Goal: Navigation & Orientation: Find specific page/section

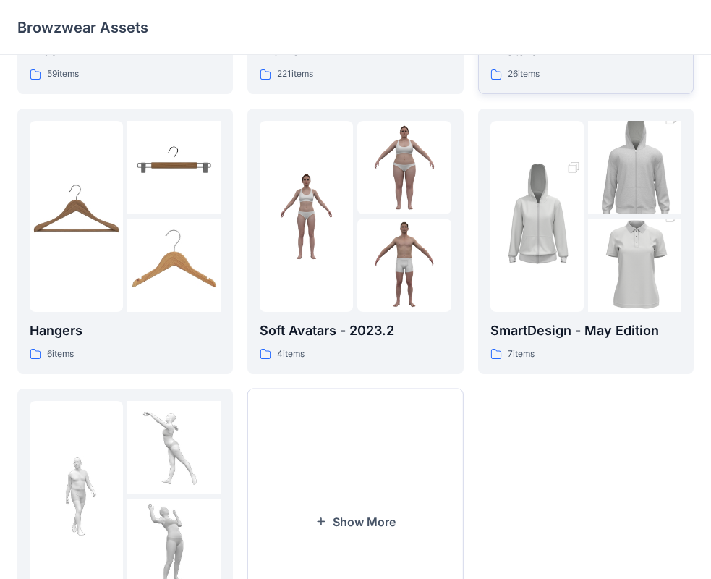
scroll to position [70, 0]
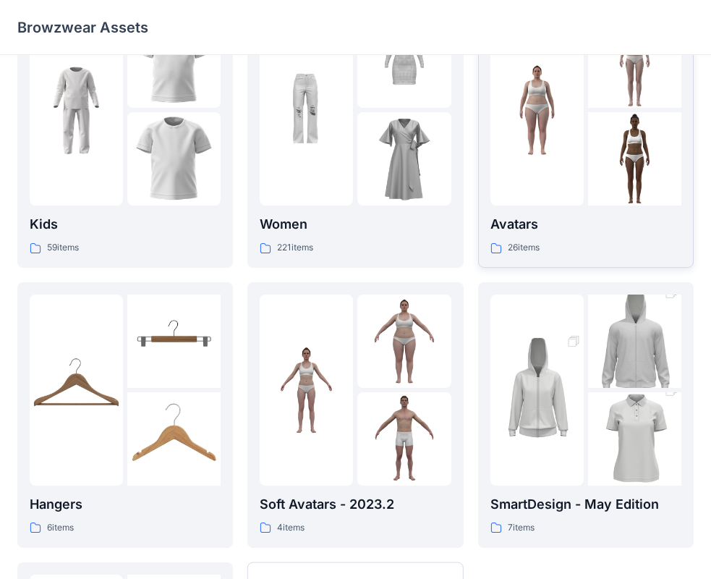
click at [600, 134] on img at bounding box center [634, 158] width 93 height 93
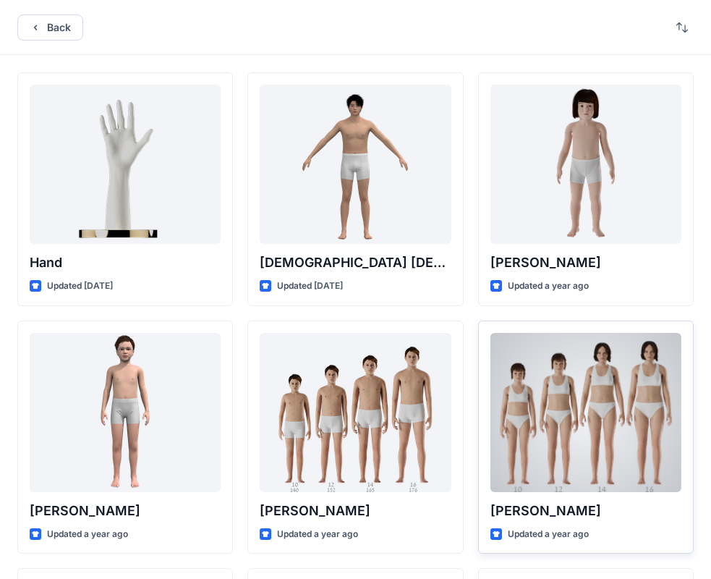
click at [533, 413] on div at bounding box center [586, 412] width 191 height 159
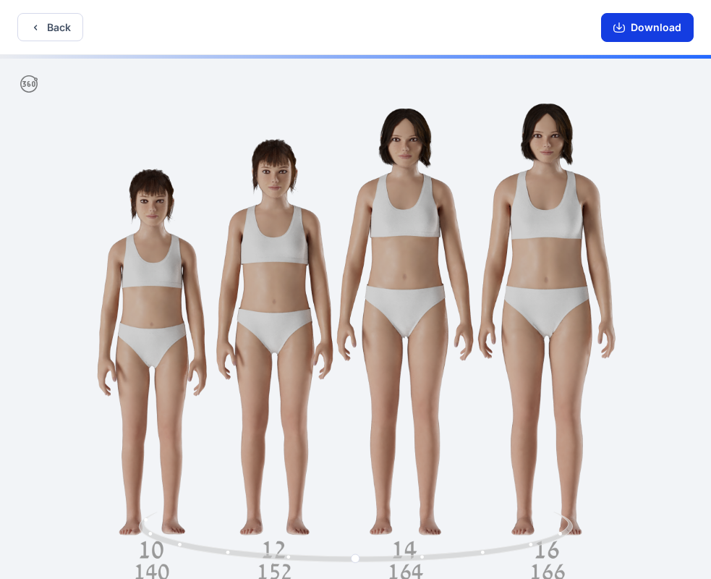
click at [648, 29] on button "Download" at bounding box center [647, 27] width 93 height 29
drag, startPoint x: 358, startPoint y: 561, endPoint x: 368, endPoint y: 562, distance: 11.0
click at [368, 562] on icon at bounding box center [358, 539] width 438 height 54
click at [41, 24] on button "Back" at bounding box center [50, 27] width 66 height 28
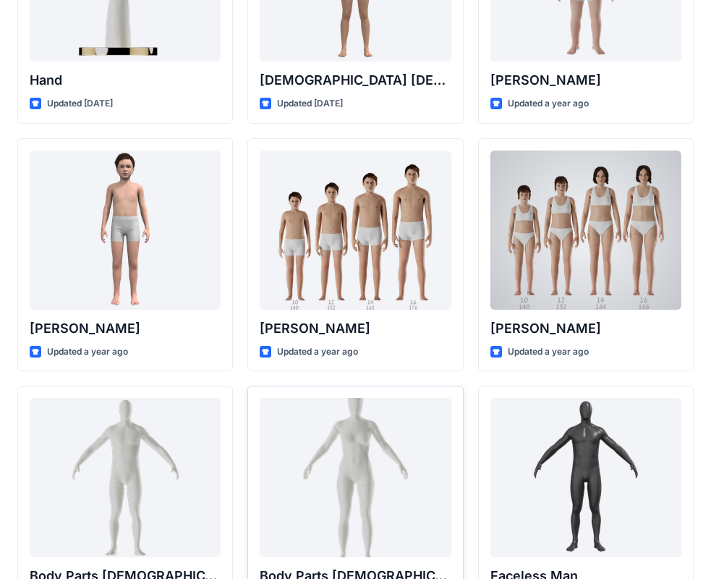
scroll to position [217, 0]
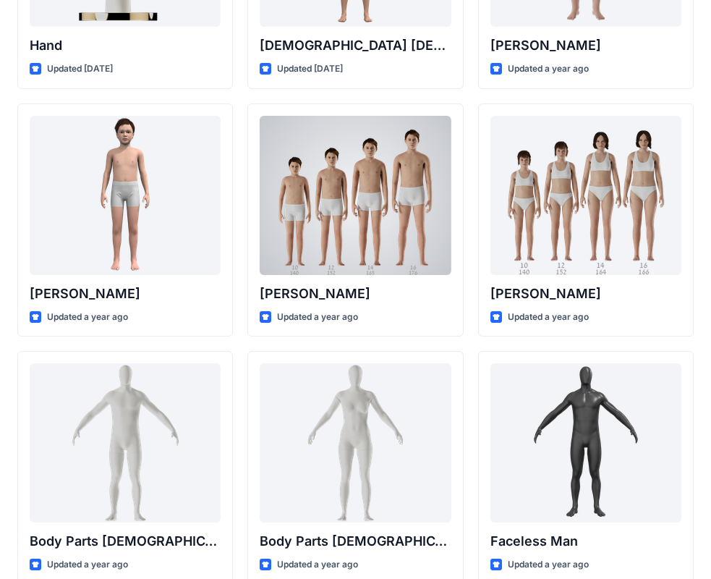
click at [350, 228] on div at bounding box center [355, 195] width 191 height 159
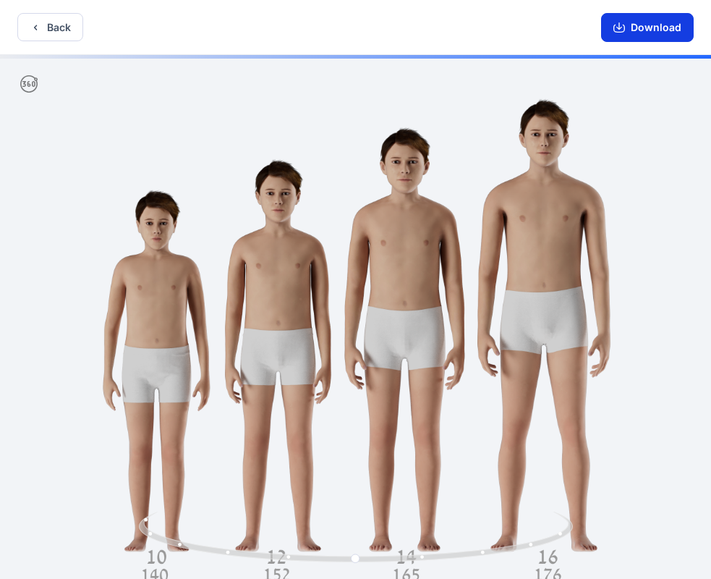
click at [648, 25] on button "Download" at bounding box center [647, 27] width 93 height 29
click at [350, 562] on icon at bounding box center [358, 539] width 438 height 54
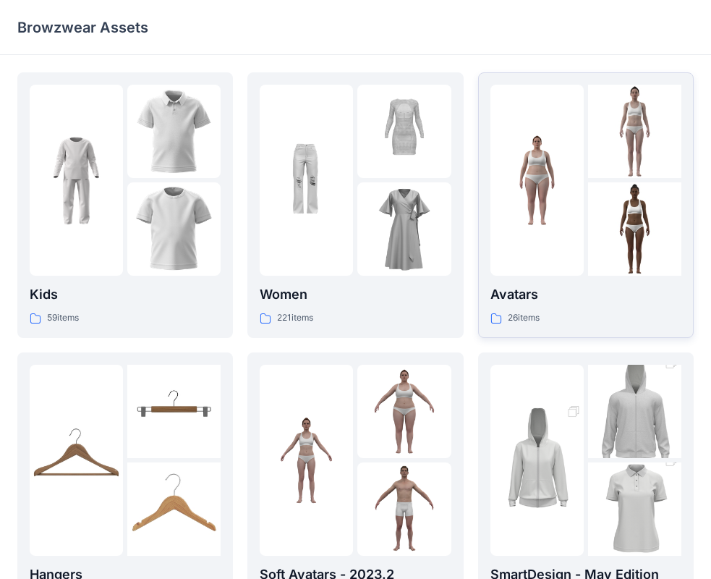
click at [561, 219] on img at bounding box center [537, 180] width 93 height 93
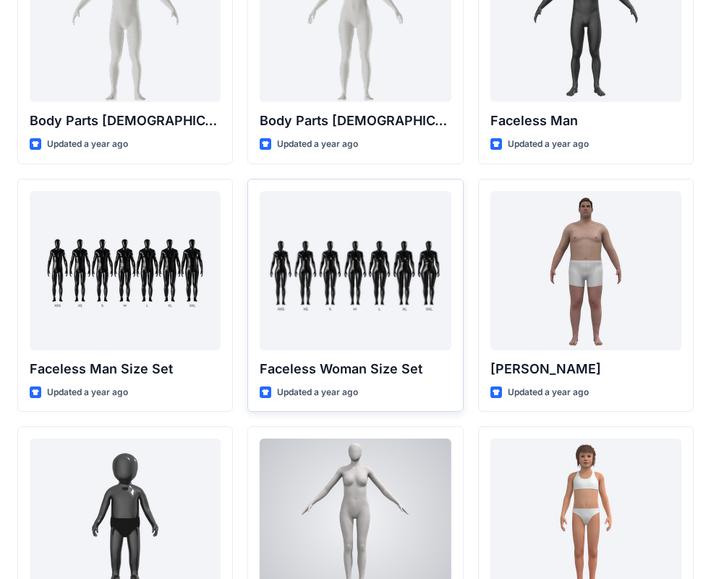
scroll to position [612, 0]
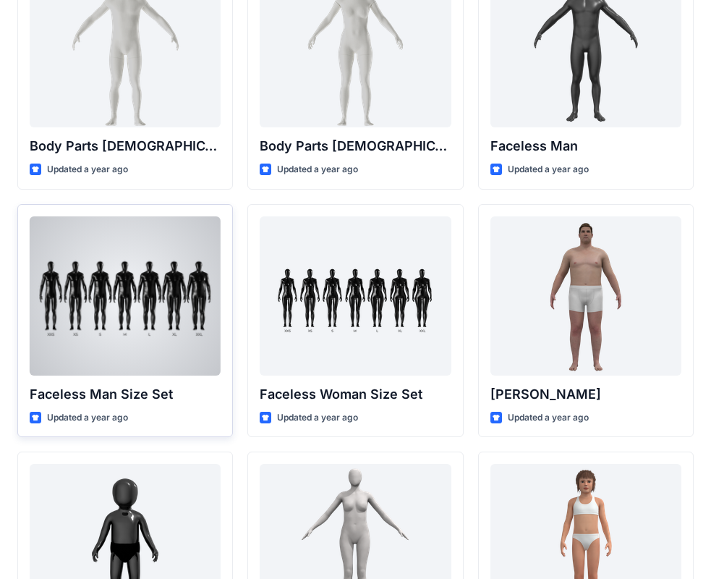
click at [172, 326] on div at bounding box center [125, 295] width 191 height 159
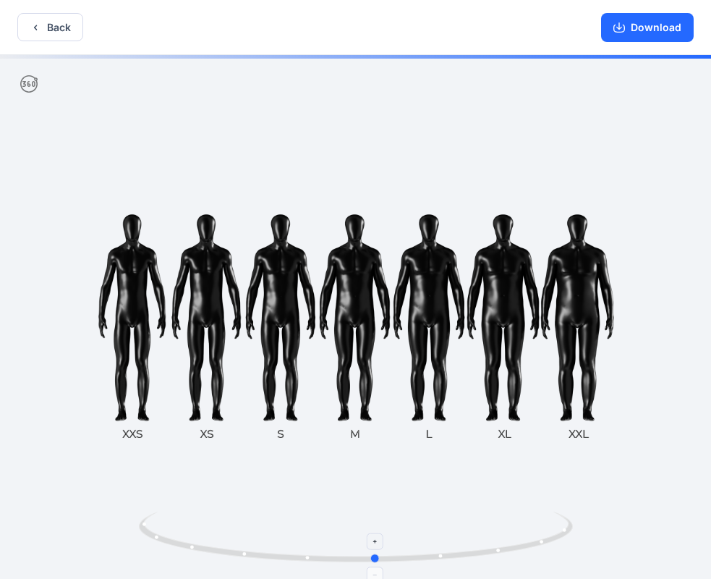
drag, startPoint x: 352, startPoint y: 560, endPoint x: 373, endPoint y: 540, distance: 28.7
click at [373, 540] on icon at bounding box center [358, 539] width 438 height 54
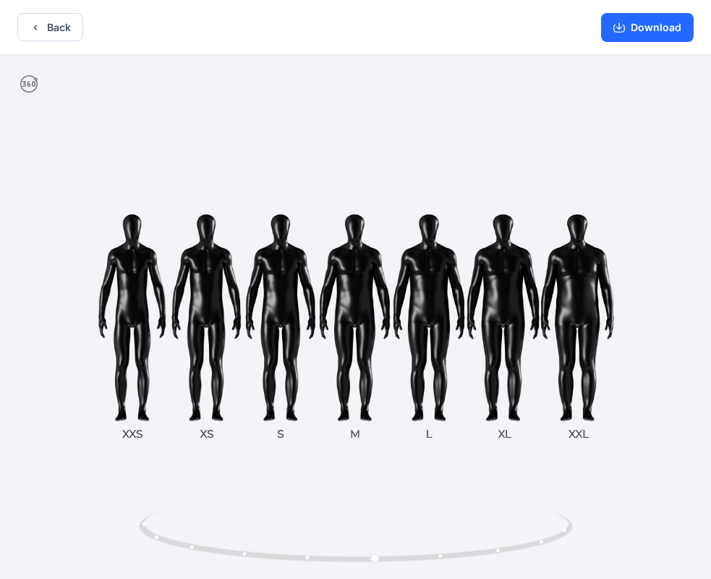
drag, startPoint x: 34, startPoint y: 78, endPoint x: 123, endPoint y: 166, distance: 124.9
click at [38, 85] on div at bounding box center [355, 318] width 711 height 527
click at [375, 543] on icon at bounding box center [375, 541] width 9 height 9
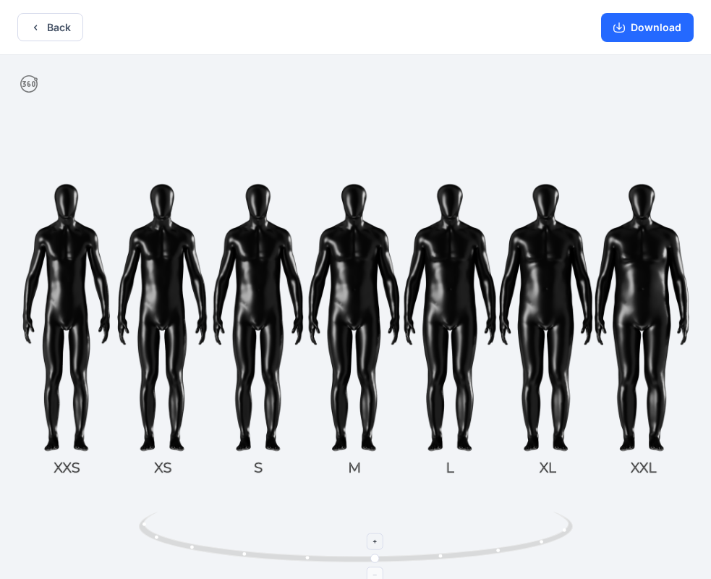
click at [375, 543] on icon at bounding box center [375, 541] width 9 height 9
click at [376, 569] on div at bounding box center [376, 575] width 17 height 17
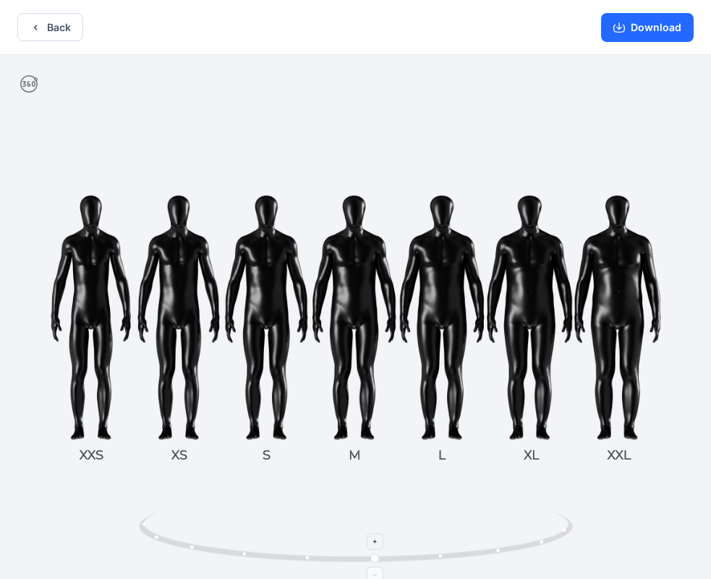
click at [376, 571] on icon at bounding box center [375, 575] width 9 height 9
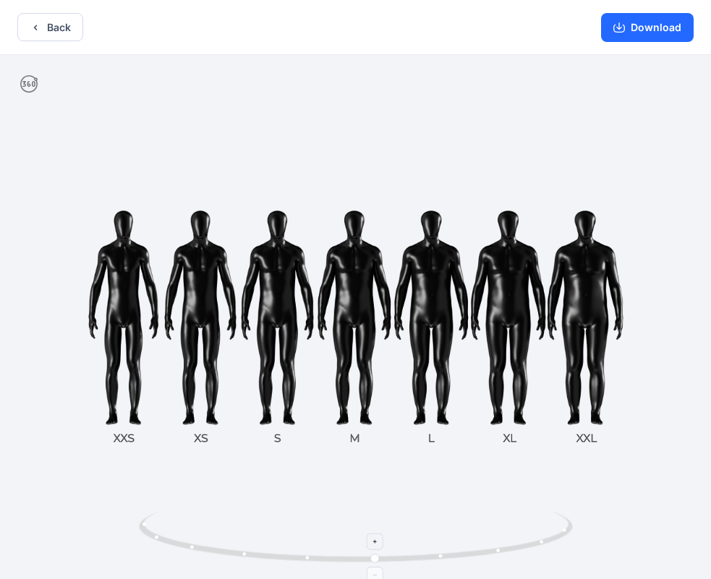
click at [376, 570] on foreignobject at bounding box center [376, 575] width 17 height 17
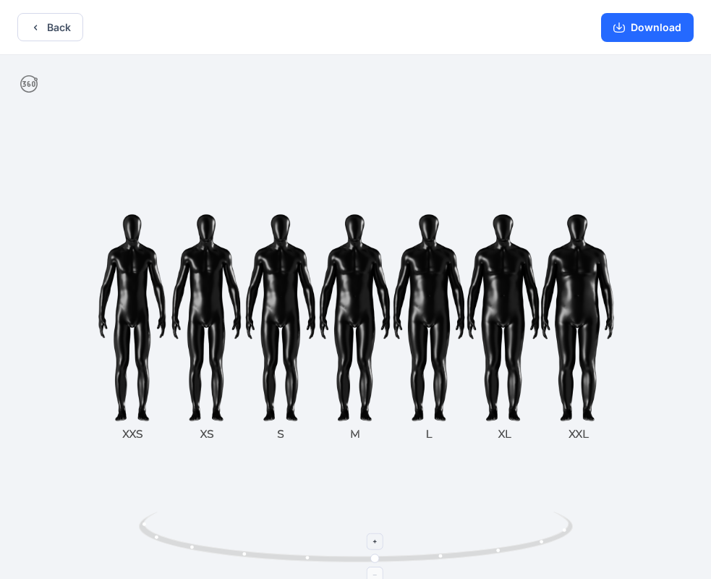
click at [377, 570] on foreignobject at bounding box center [376, 575] width 17 height 17
click at [378, 570] on foreignobject at bounding box center [376, 575] width 17 height 17
click at [379, 570] on foreignobject at bounding box center [376, 575] width 17 height 17
click at [379, 571] on foreignobject at bounding box center [376, 575] width 17 height 17
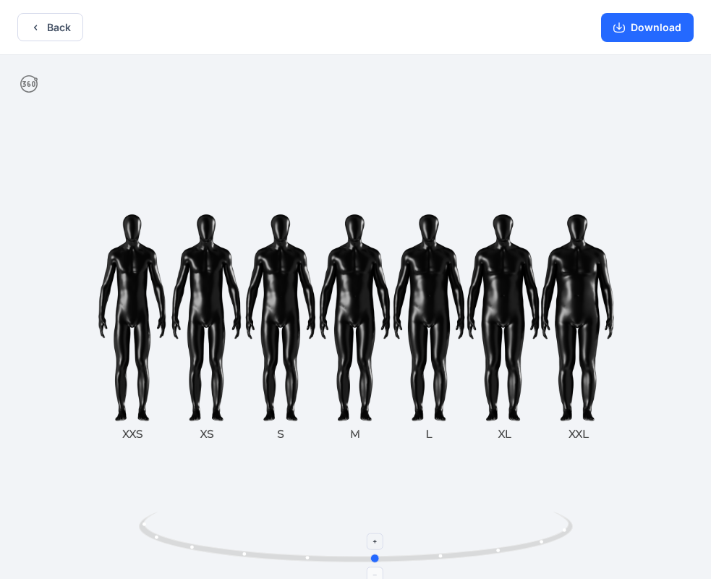
click at [379, 571] on foreignobject at bounding box center [376, 575] width 17 height 17
click at [381, 571] on foreignobject at bounding box center [376, 575] width 17 height 17
drag, startPoint x: 456, startPoint y: 554, endPoint x: 474, endPoint y: 559, distance: 18.8
click at [474, 559] on icon at bounding box center [358, 539] width 438 height 54
click at [56, 26] on button "Back" at bounding box center [50, 27] width 66 height 28
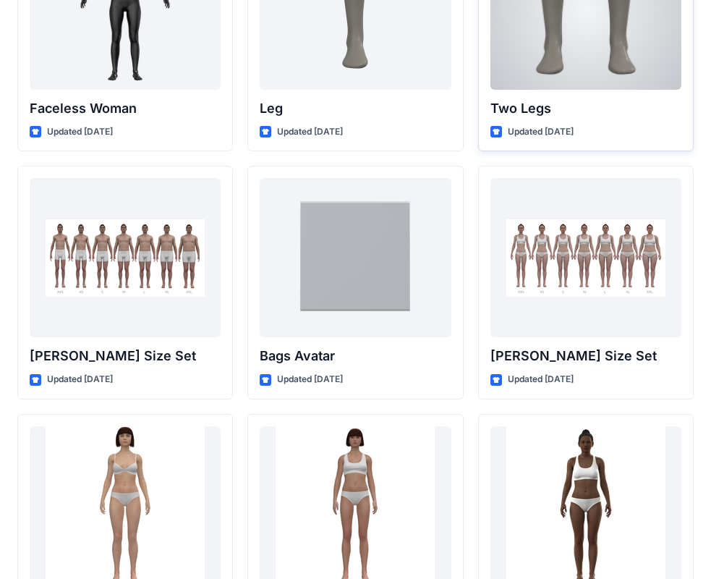
scroll to position [1531, 0]
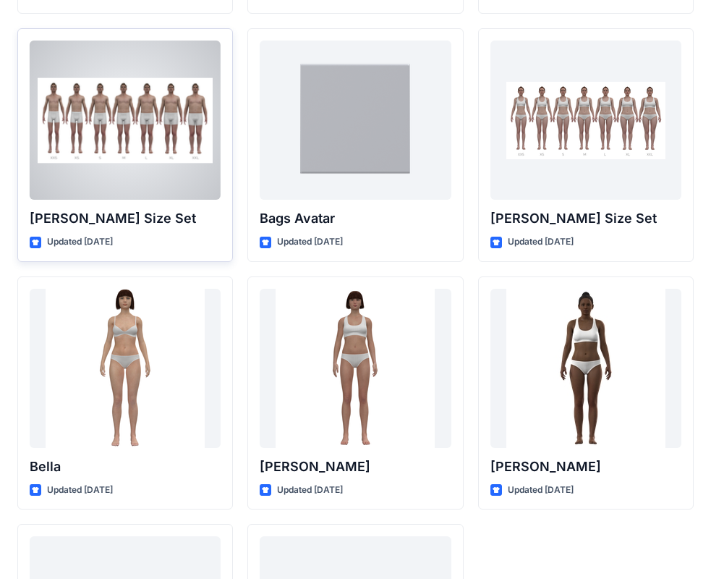
click at [69, 129] on div at bounding box center [125, 120] width 191 height 159
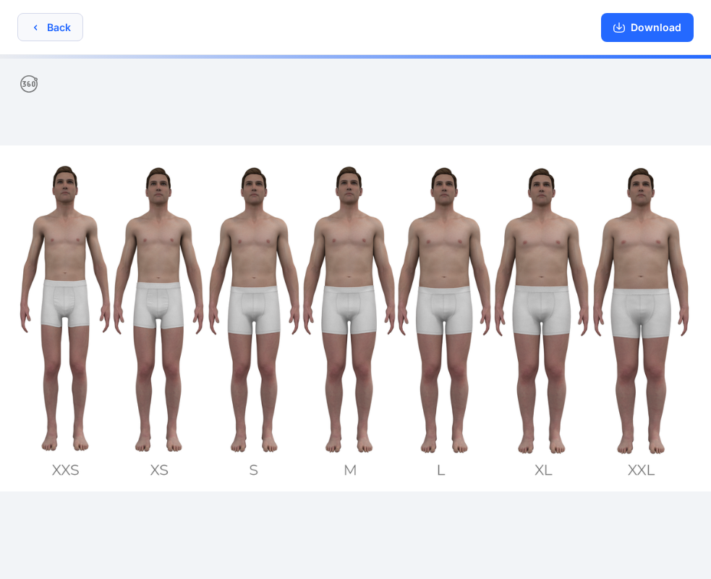
click at [38, 29] on icon "button" at bounding box center [36, 28] width 12 height 12
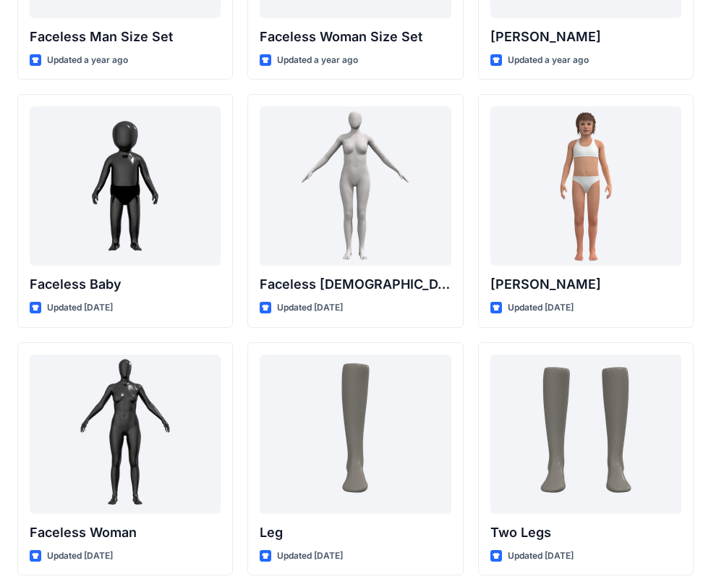
scroll to position [931, 0]
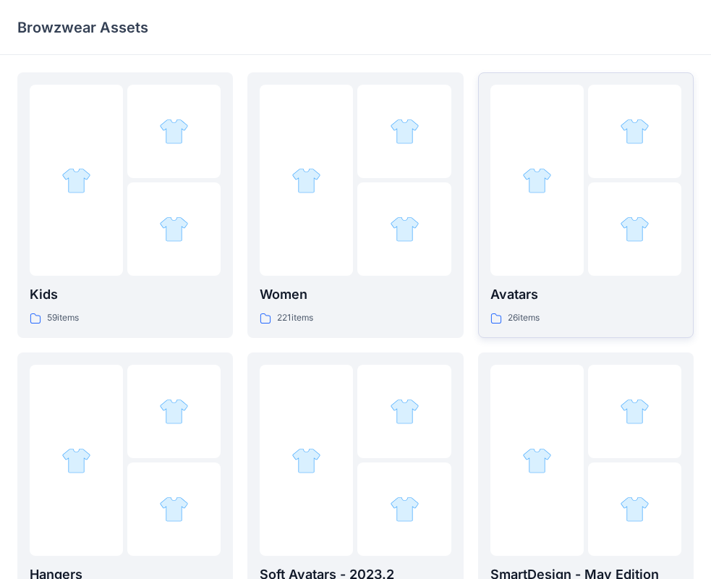
click at [620, 214] on img at bounding box center [635, 229] width 30 height 30
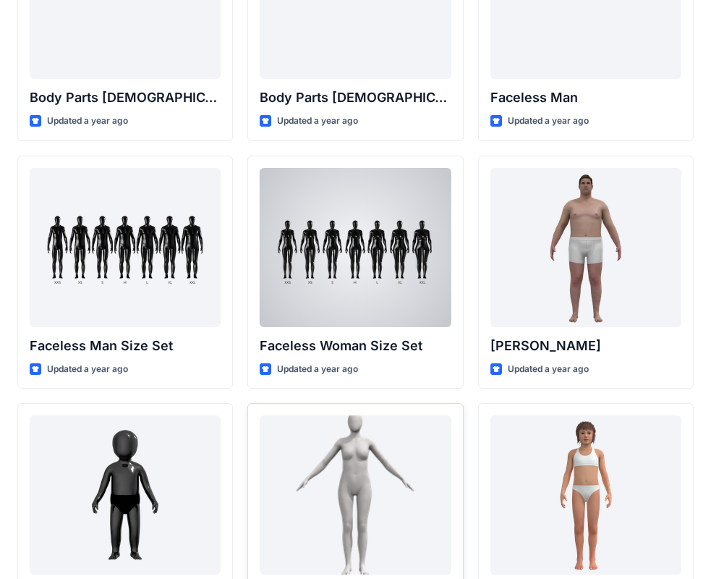
scroll to position [642, 0]
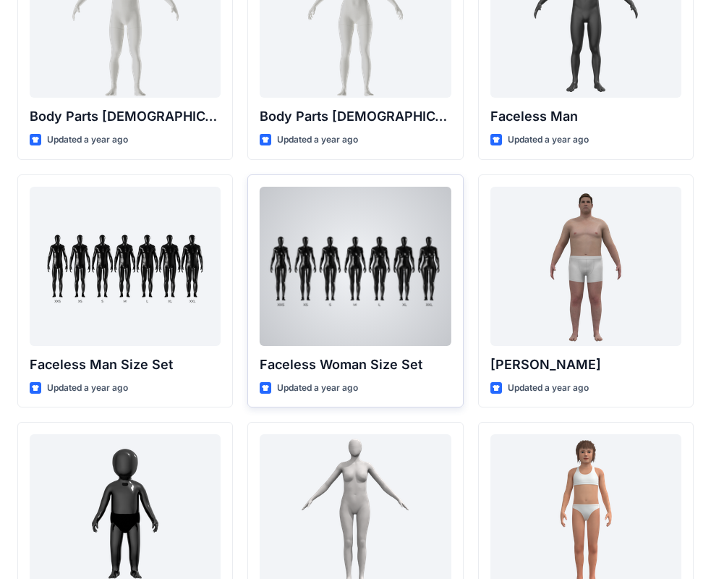
click at [408, 288] on div at bounding box center [355, 266] width 191 height 159
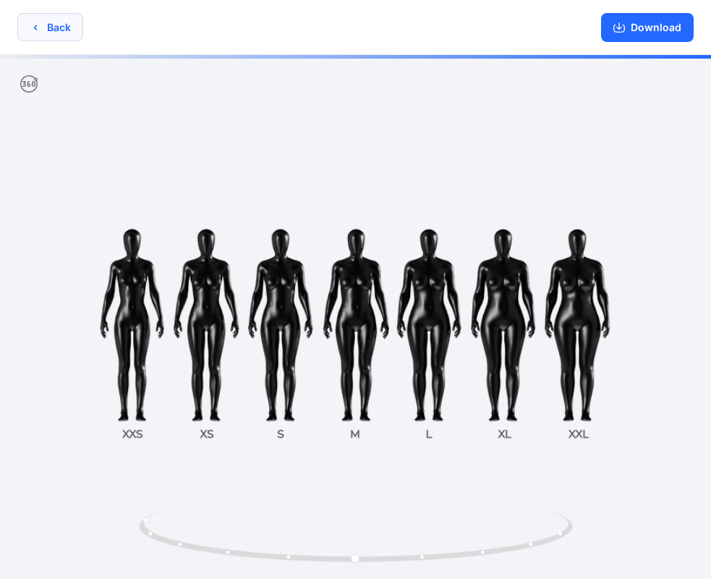
click at [44, 23] on button "Back" at bounding box center [50, 27] width 66 height 28
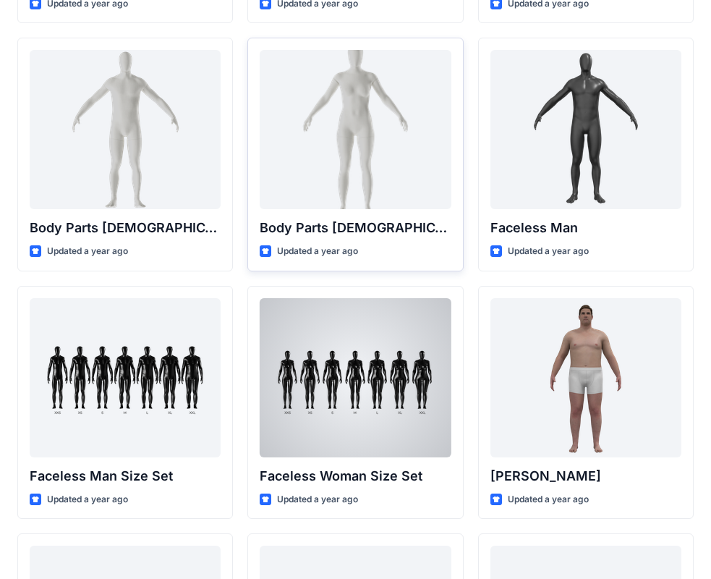
scroll to position [507, 0]
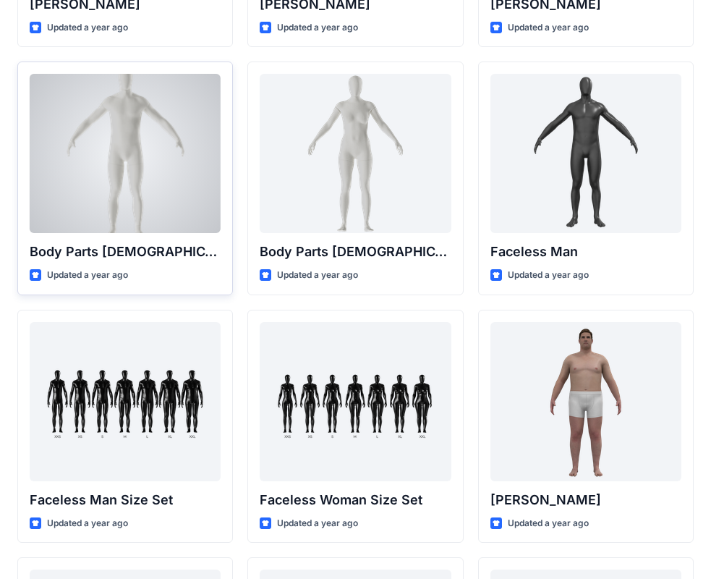
click at [156, 158] on div at bounding box center [125, 153] width 191 height 159
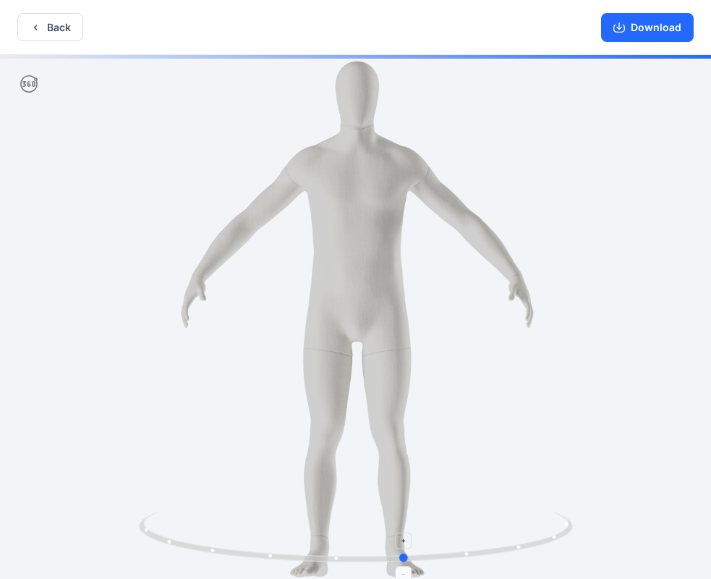
drag, startPoint x: 355, startPoint y: 557, endPoint x: 405, endPoint y: 554, distance: 50.7
click at [405, 554] on circle at bounding box center [404, 558] width 9 height 9
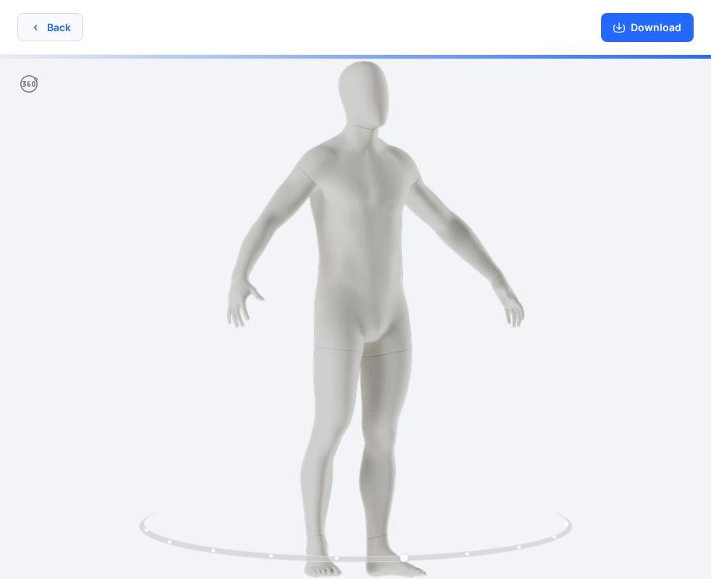
click at [72, 28] on button "Back" at bounding box center [50, 27] width 66 height 28
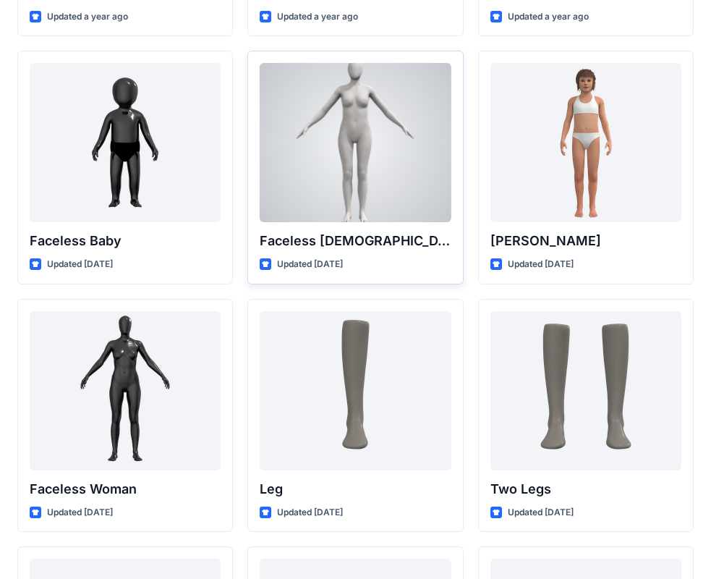
scroll to position [1230, 0]
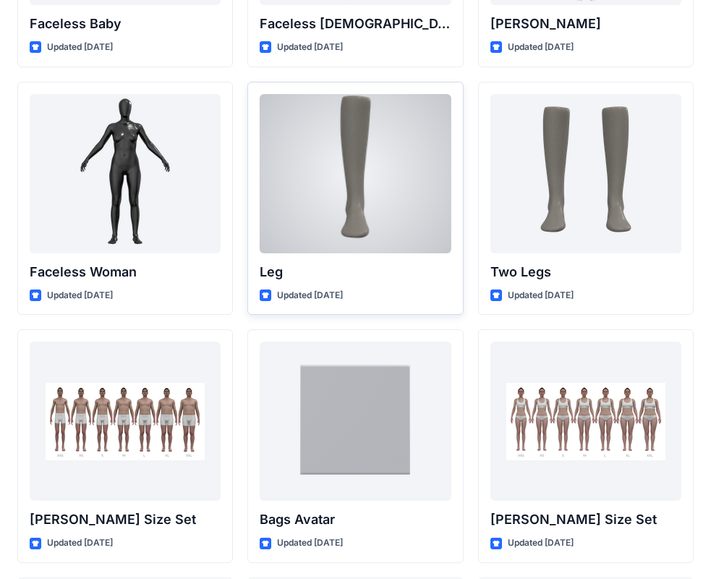
click at [384, 185] on div at bounding box center [355, 173] width 191 height 159
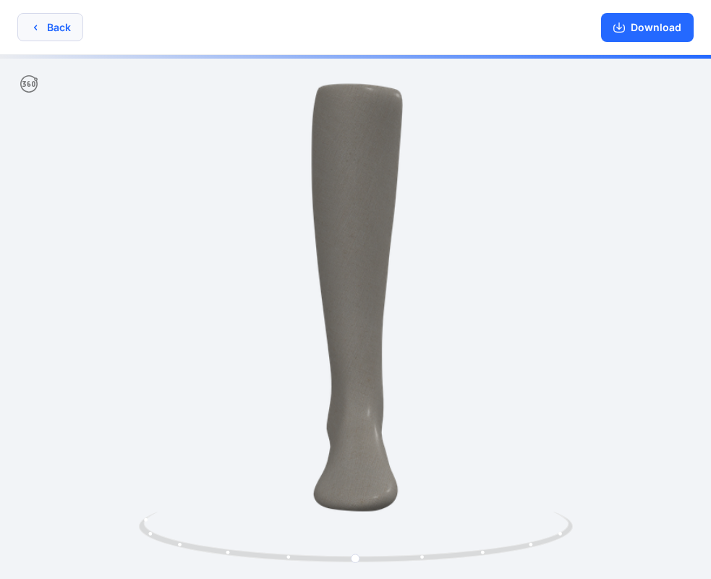
click at [68, 27] on button "Back" at bounding box center [50, 27] width 66 height 28
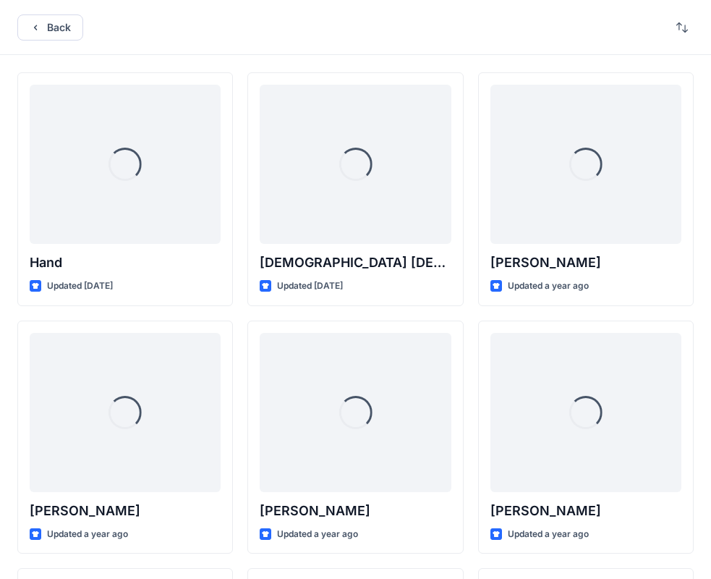
scroll to position [1230, 0]
